Goal: Information Seeking & Learning: Learn about a topic

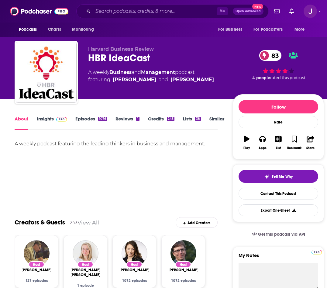
click at [43, 119] on link "Insights" at bounding box center [52, 123] width 30 height 14
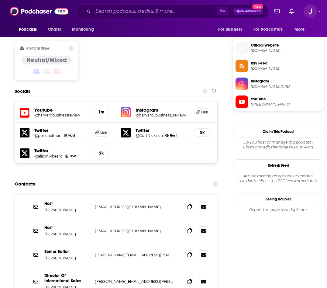
scroll to position [478, 0]
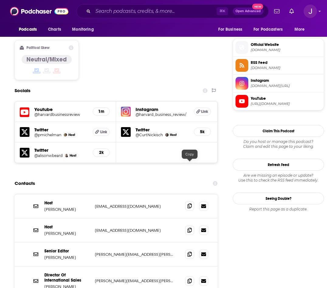
click at [188, 203] on icon at bounding box center [190, 205] width 4 height 5
click at [192, 227] on icon at bounding box center [190, 229] width 4 height 5
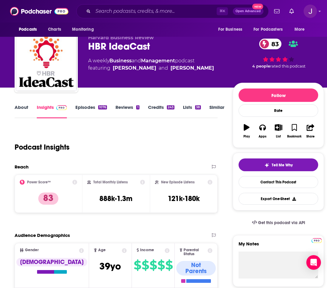
scroll to position [0, 0]
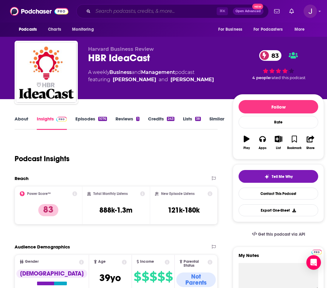
click at [142, 10] on input "Search podcasts, credits, & more..." at bounding box center [155, 11] width 124 height 10
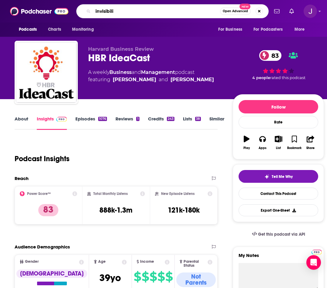
type input "invisibilia"
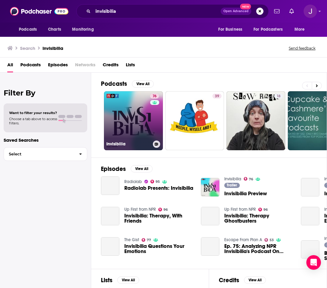
click at [121, 136] on link "76 Invisibilia" at bounding box center [133, 120] width 59 height 59
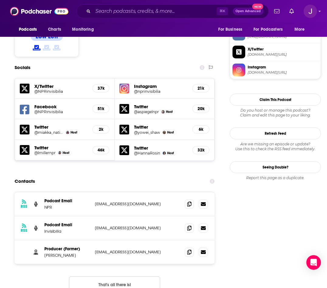
scroll to position [537, 0]
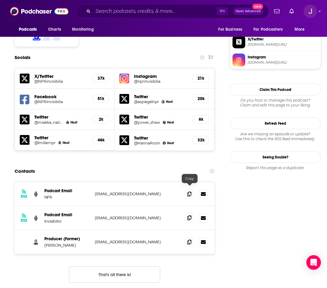
click at [191, 215] on icon at bounding box center [189, 217] width 4 height 5
